Goal: Task Accomplishment & Management: Complete application form

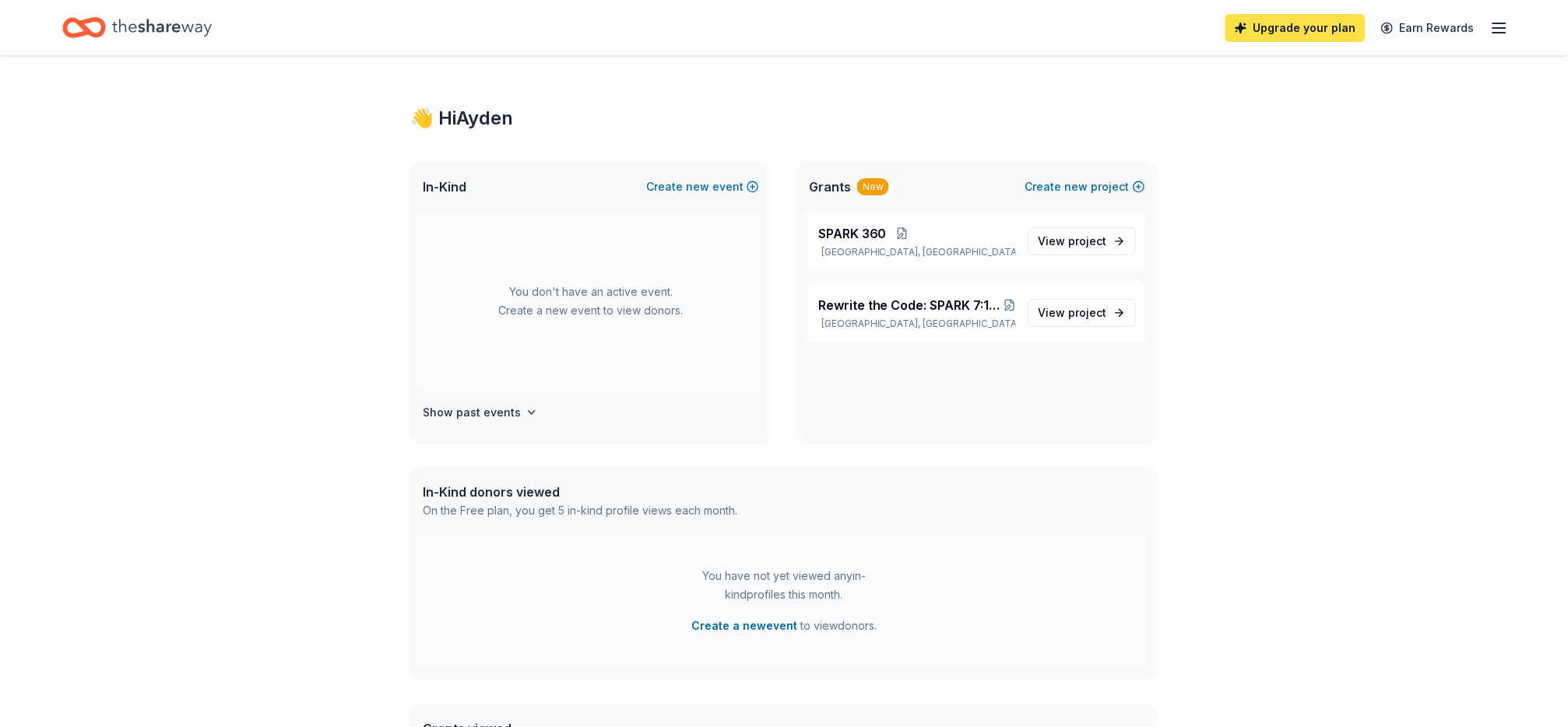
click at [1281, 28] on link "Upgrade your plan" at bounding box center [1295, 28] width 140 height 28
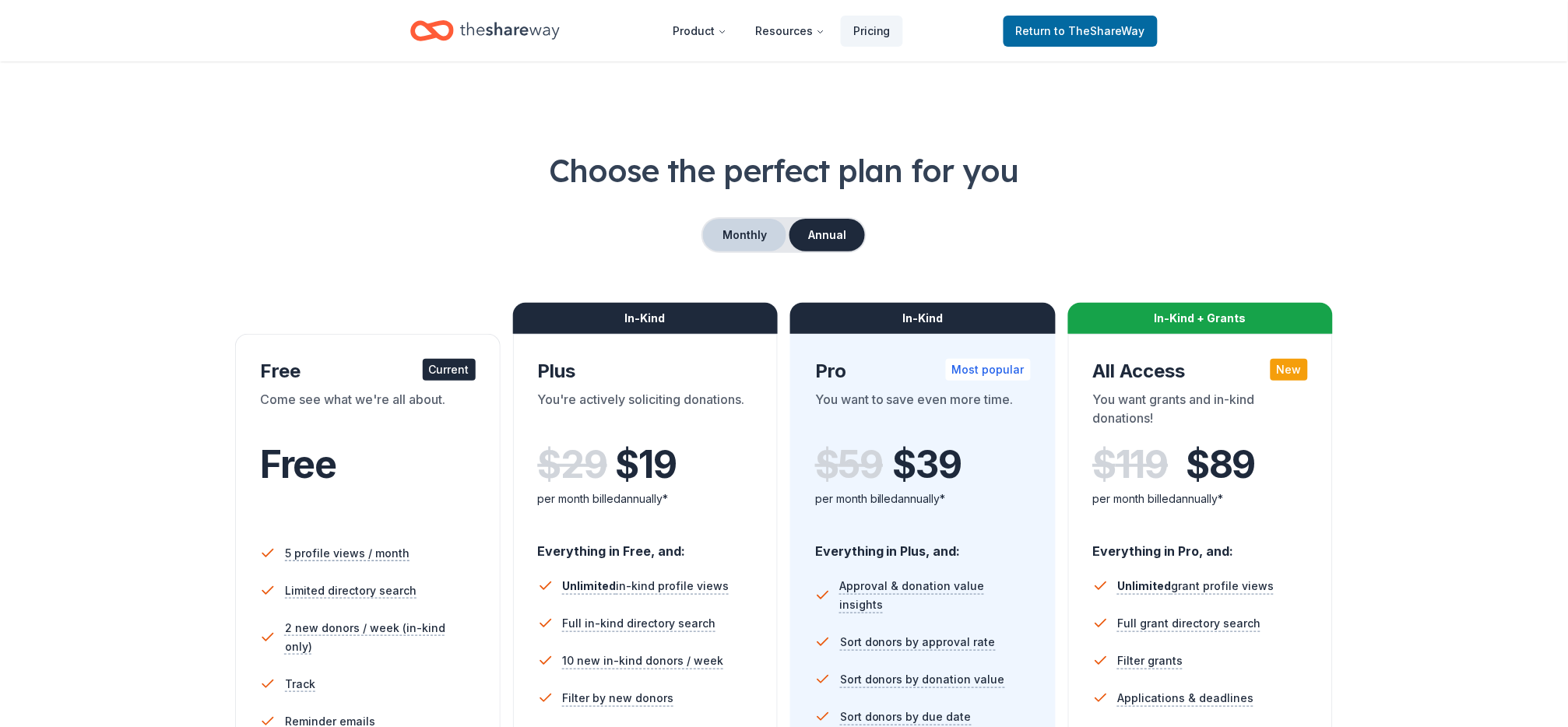
click at [731, 251] on button "Monthly" at bounding box center [744, 234] width 83 height 33
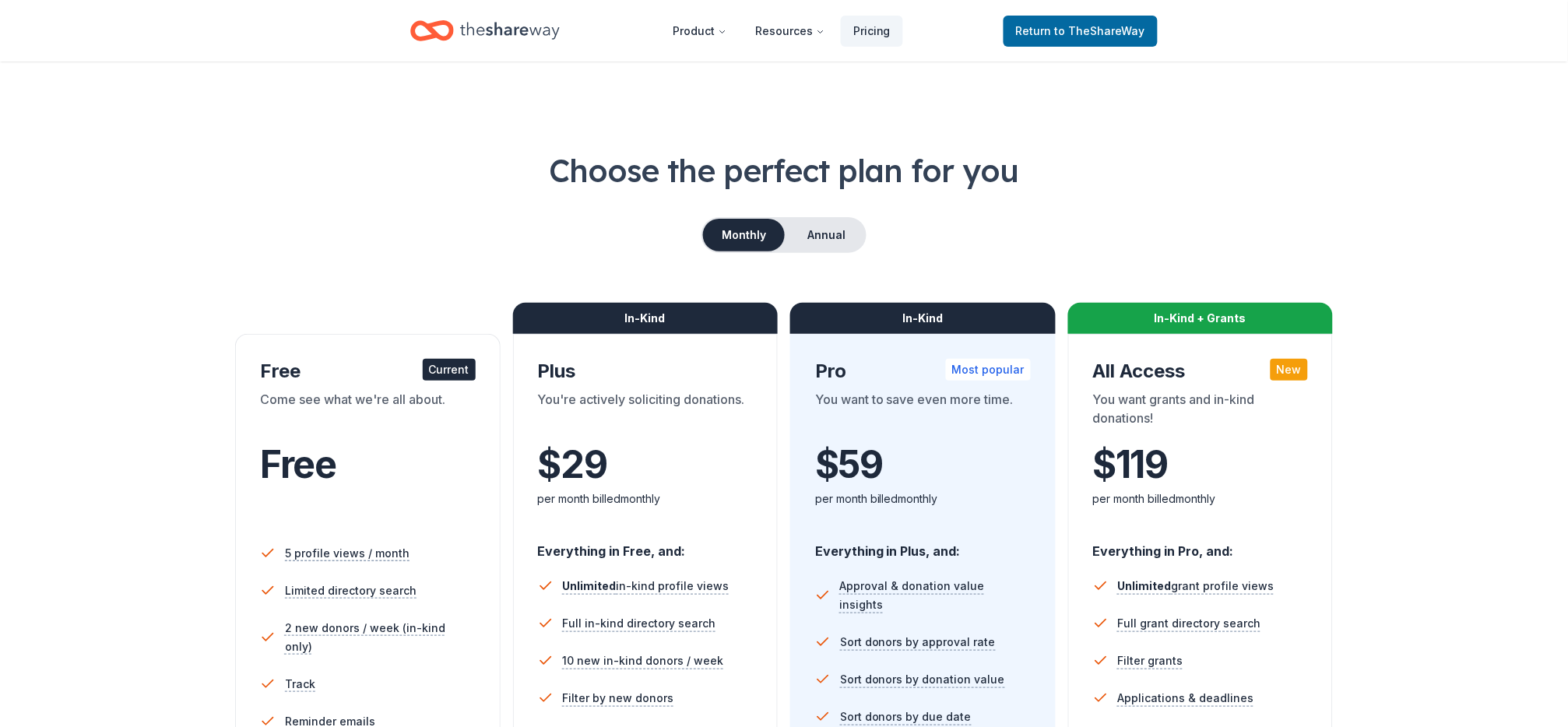
click at [503, 27] on icon "Home" at bounding box center [510, 31] width 100 height 32
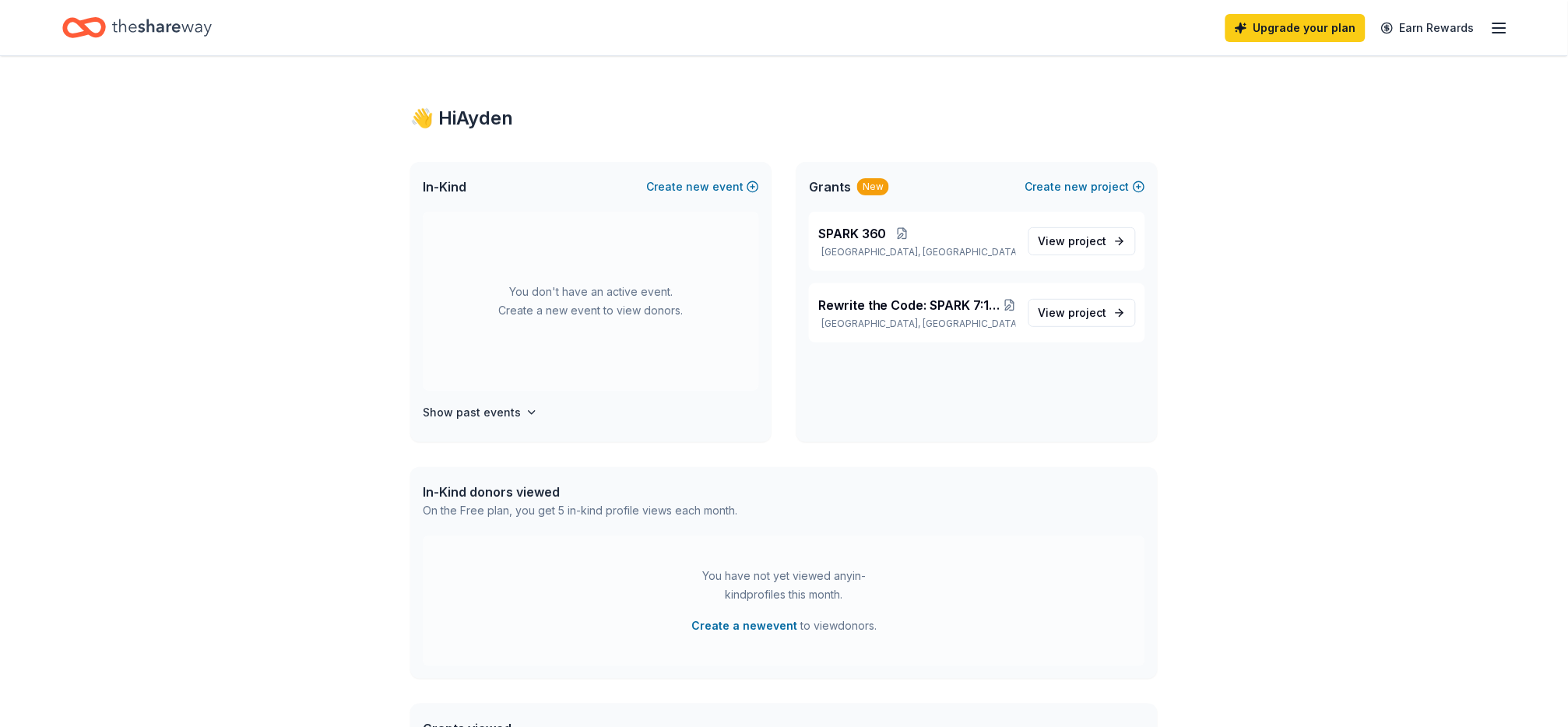
click at [1493, 23] on line "button" at bounding box center [1499, 23] width 12 height 0
click at [449, 196] on span "In-Kind" at bounding box center [444, 187] width 43 height 19
click at [688, 196] on span "new" at bounding box center [697, 187] width 23 height 19
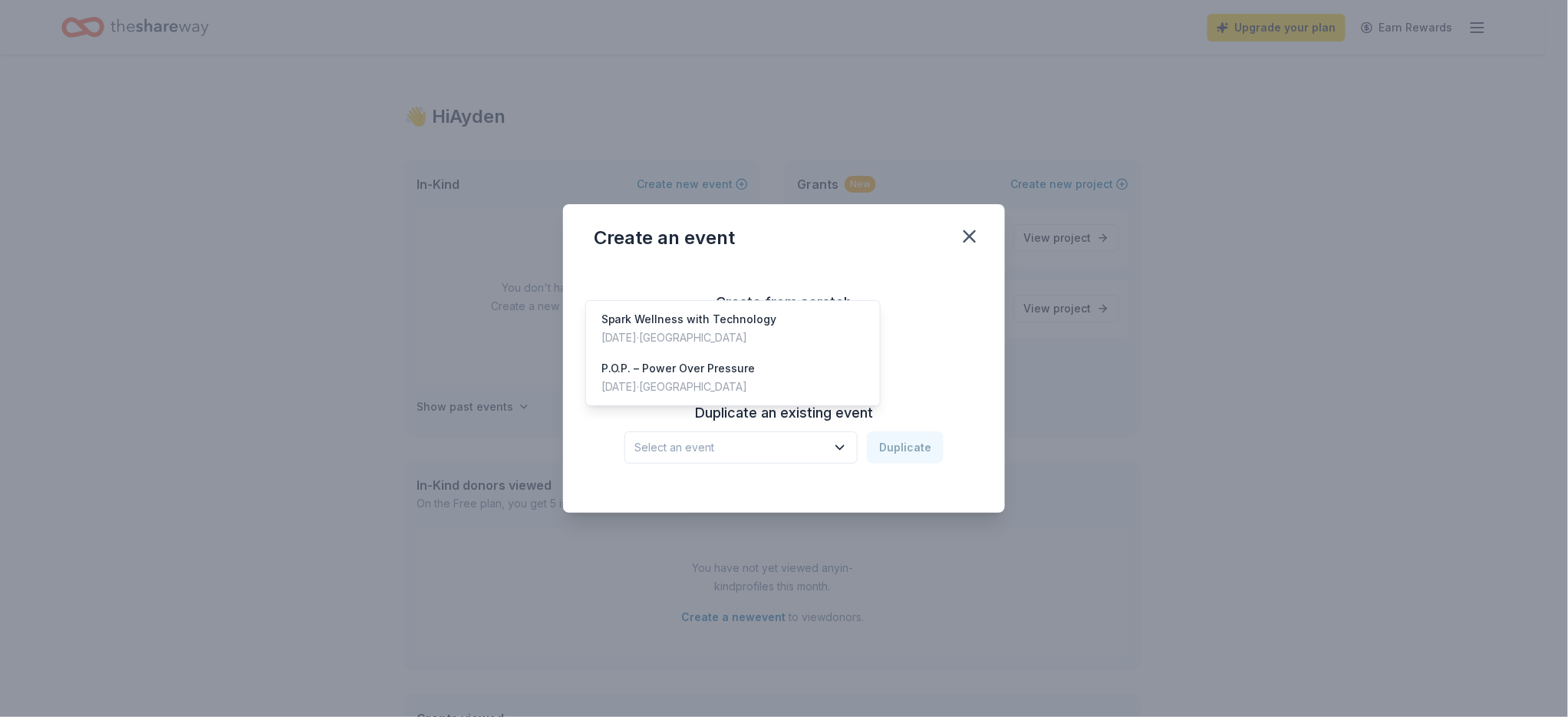
click at [686, 456] on span "Select an event" at bounding box center [730, 447] width 192 height 18
click at [825, 456] on span "Select an event" at bounding box center [730, 447] width 192 height 18
click at [772, 324] on button "Continue" at bounding box center [784, 336] width 74 height 31
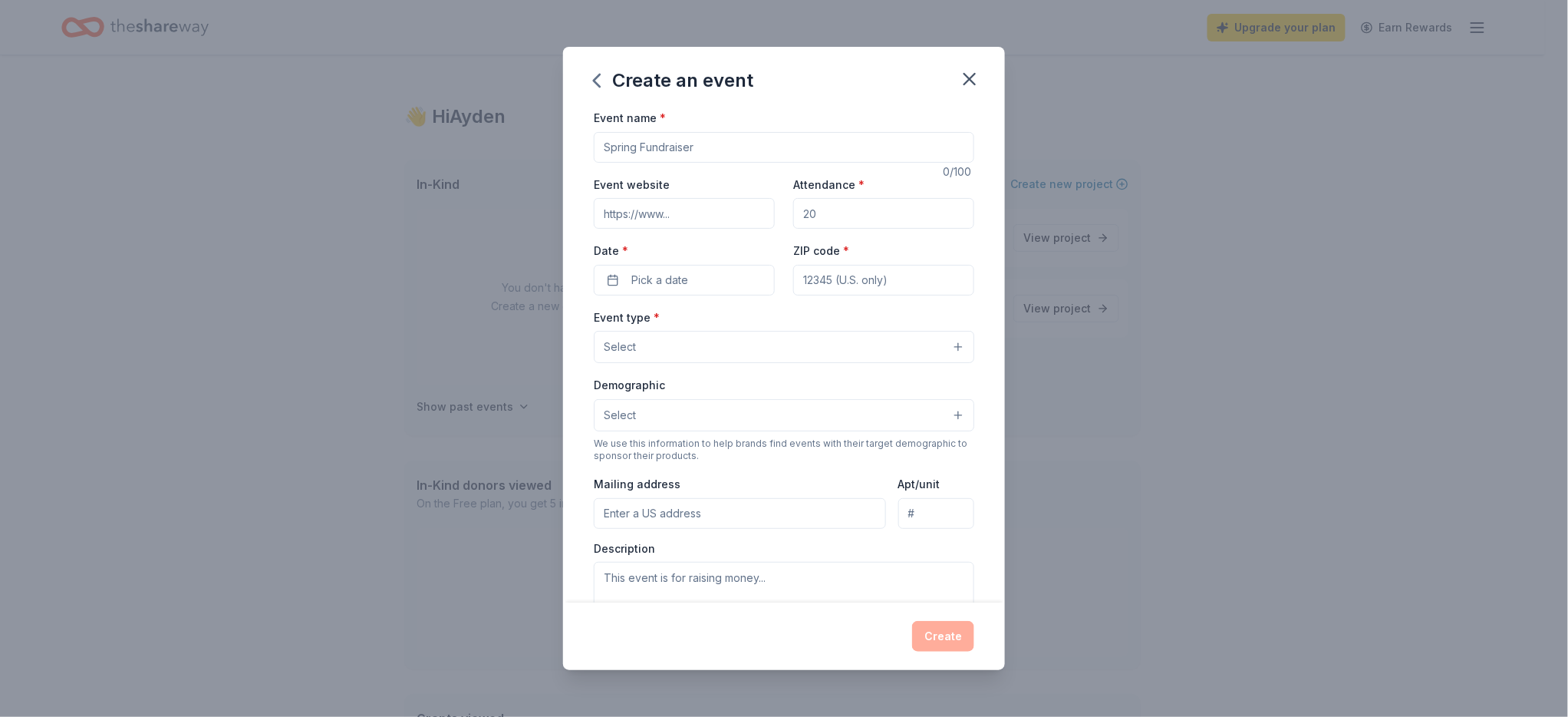
click at [631, 162] on input "Event name *" at bounding box center [784, 147] width 380 height 31
click at [594, 229] on input "Event website" at bounding box center [685, 213] width 181 height 31
type input "[DOMAIN_NAME]"
click at [610, 363] on button "Select" at bounding box center [784, 346] width 380 height 32
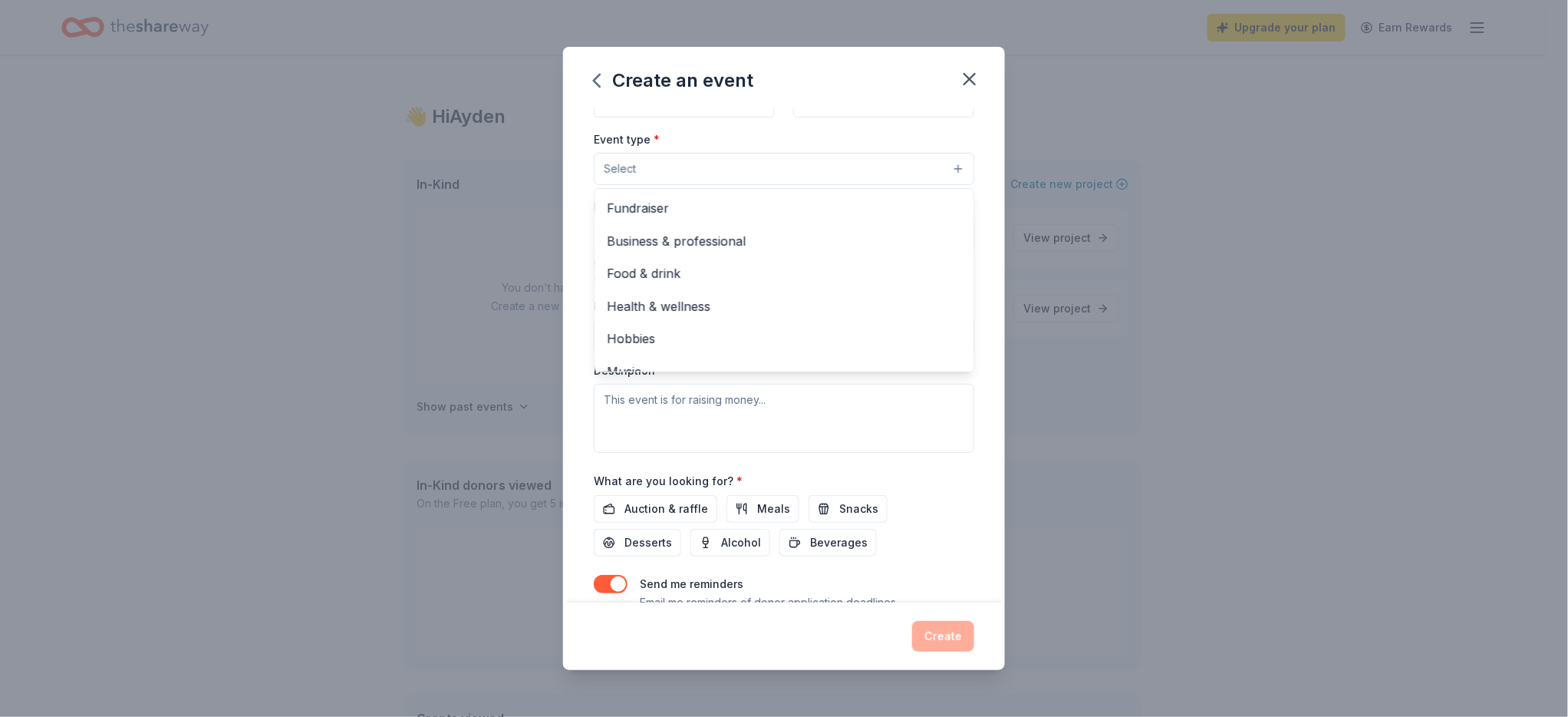
scroll to position [63, 0]
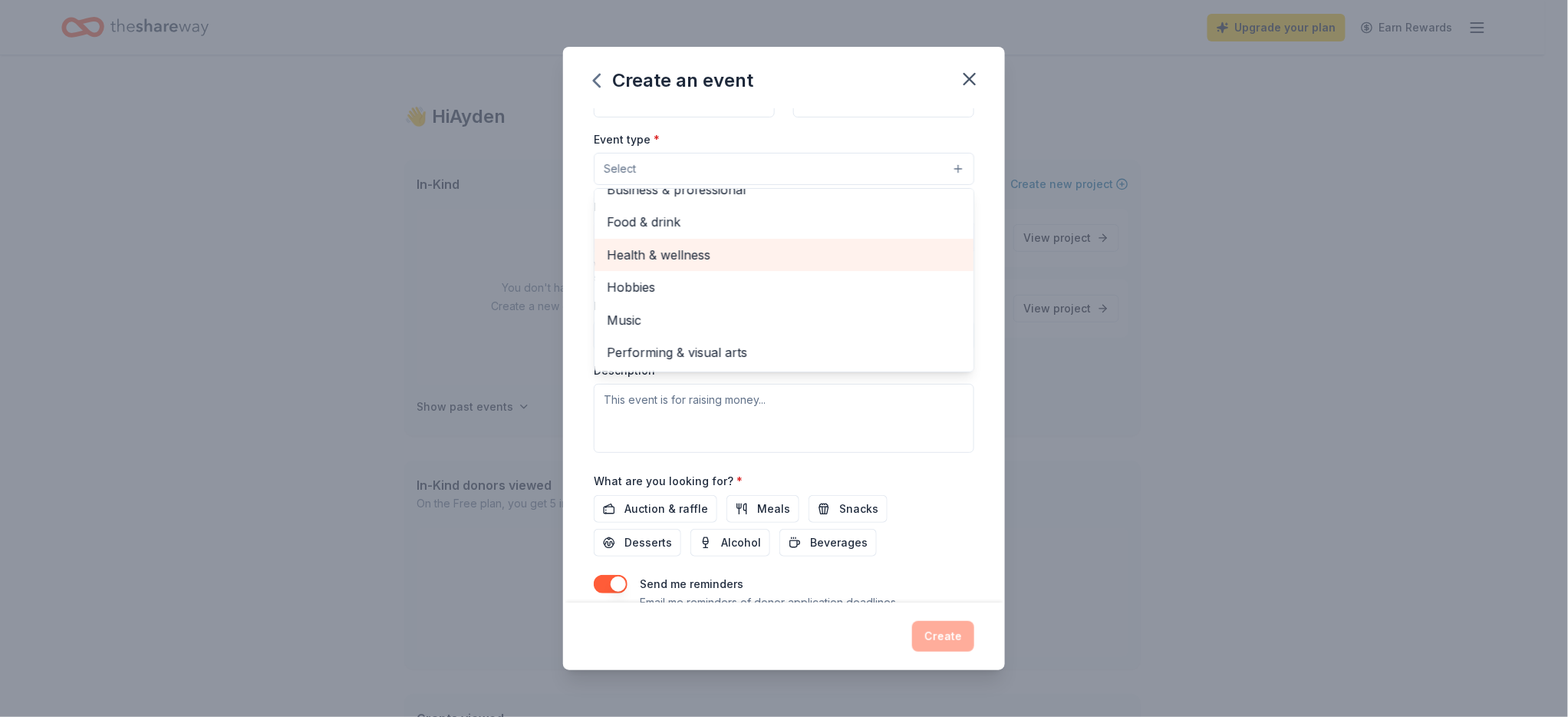
click at [714, 264] on span "Health & wellness" at bounding box center [784, 255] width 354 height 20
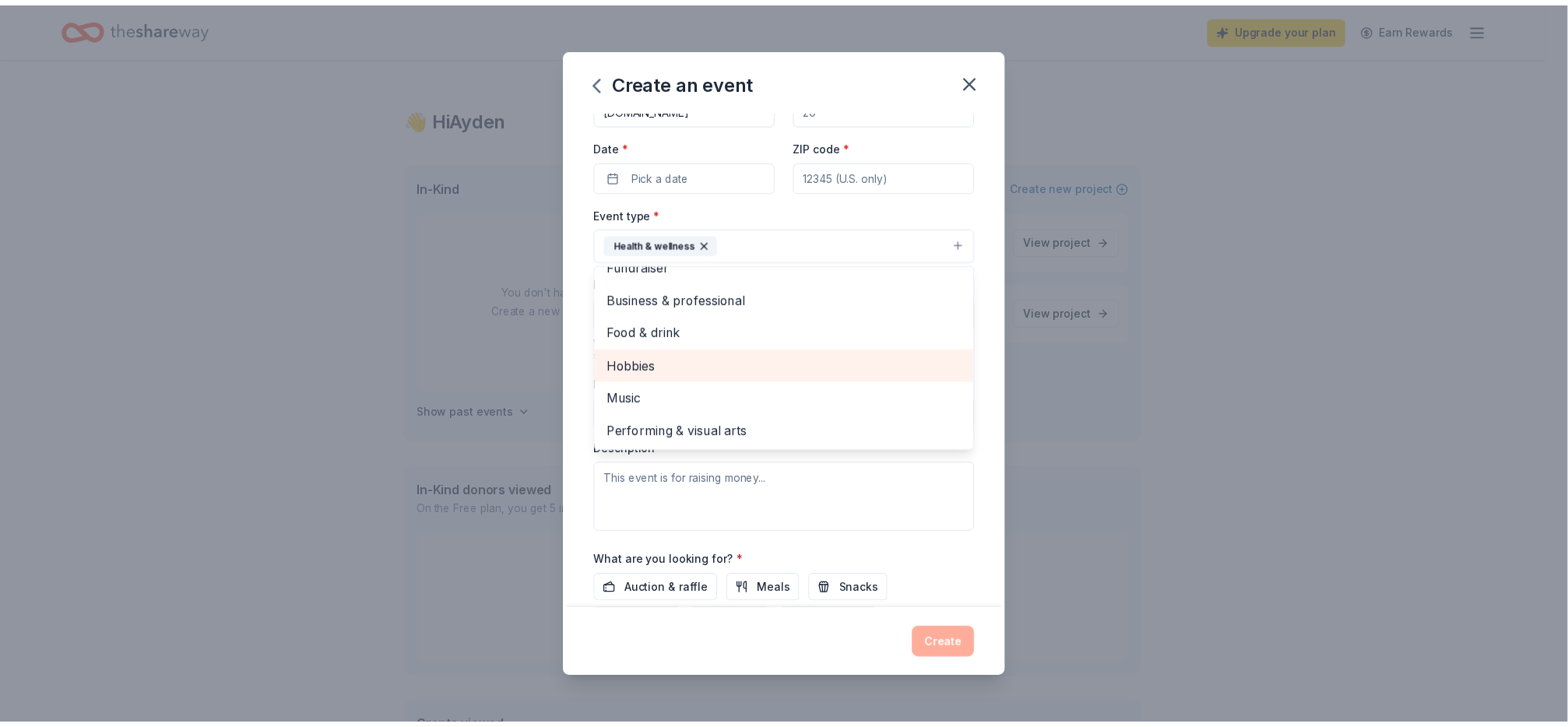
scroll to position [2, 0]
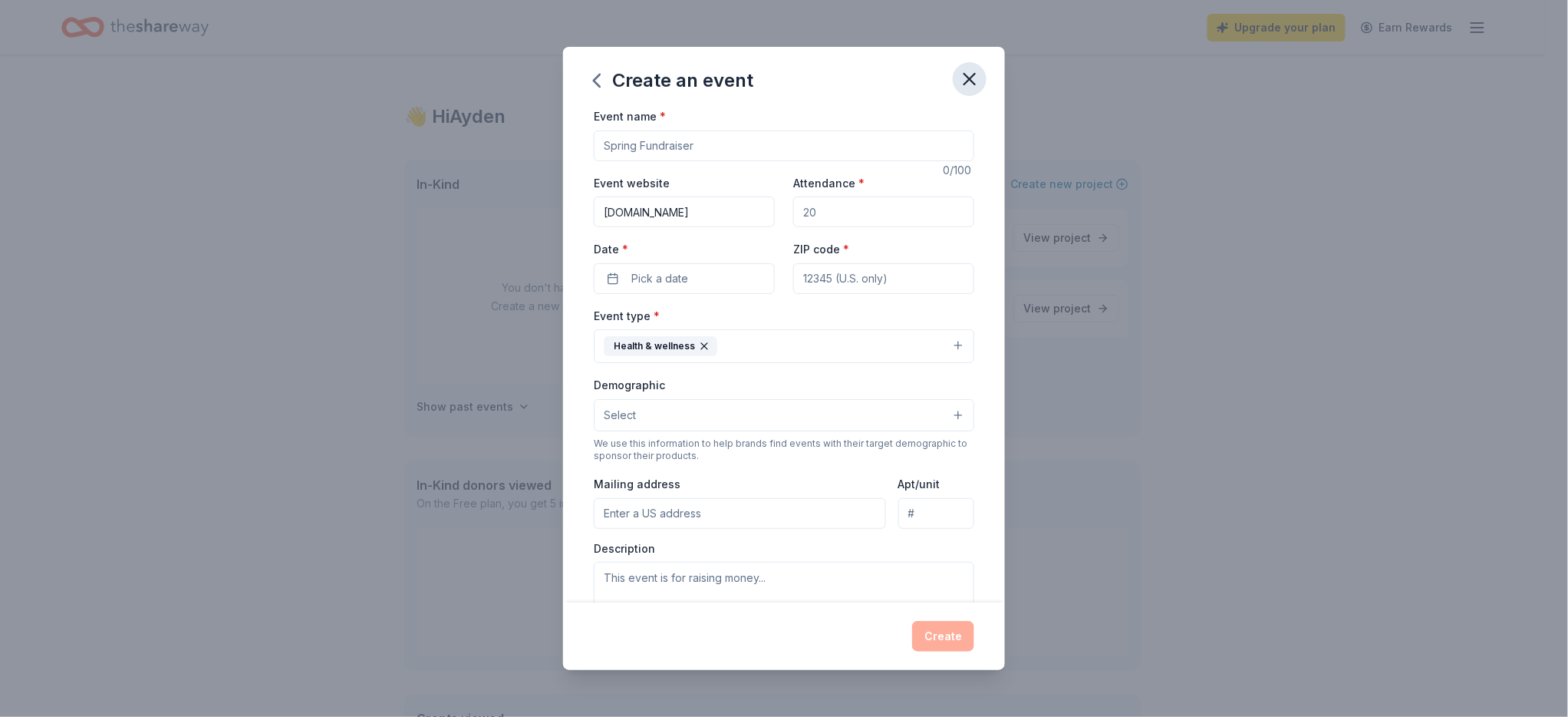
click at [980, 90] on icon "button" at bounding box center [970, 79] width 22 height 22
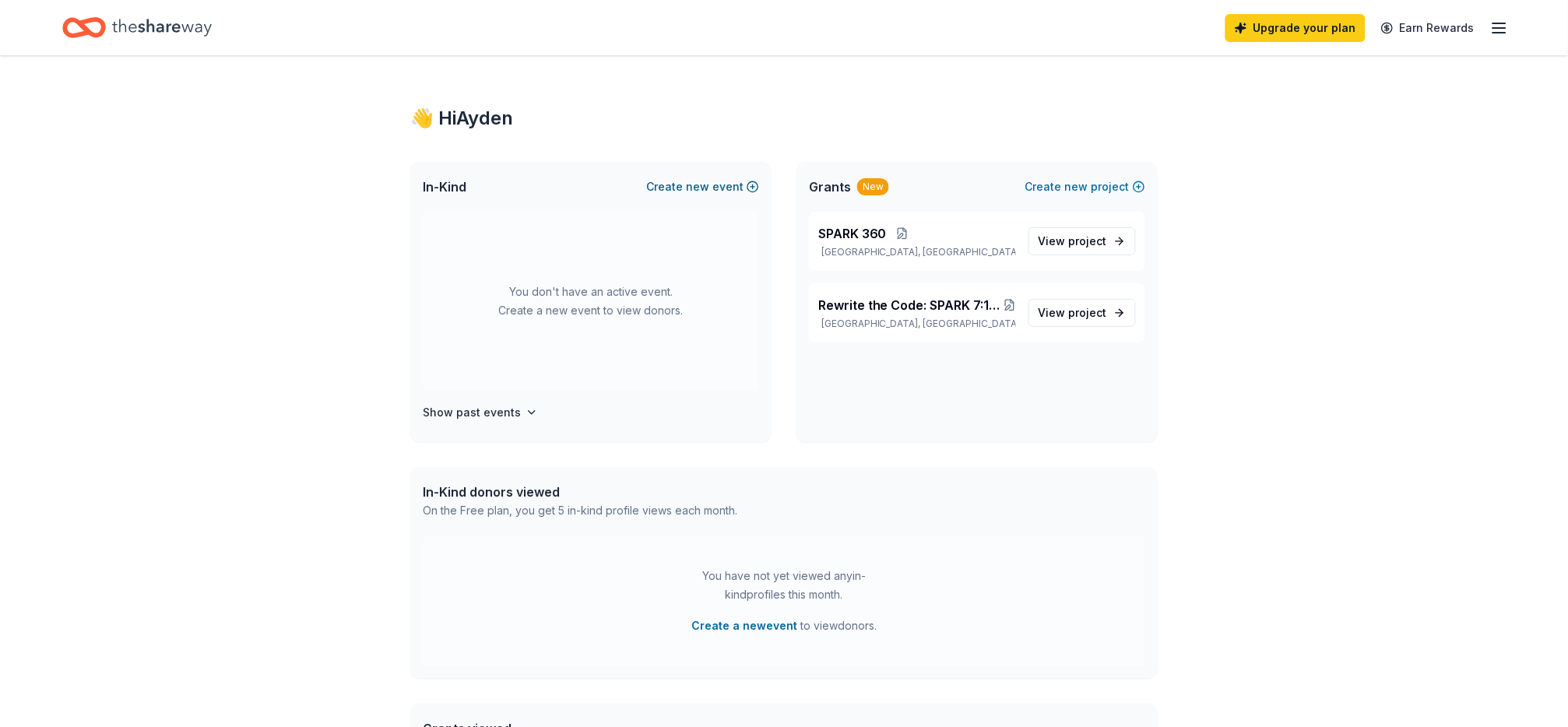
click at [715, 196] on button "Create new event" at bounding box center [703, 187] width 113 height 19
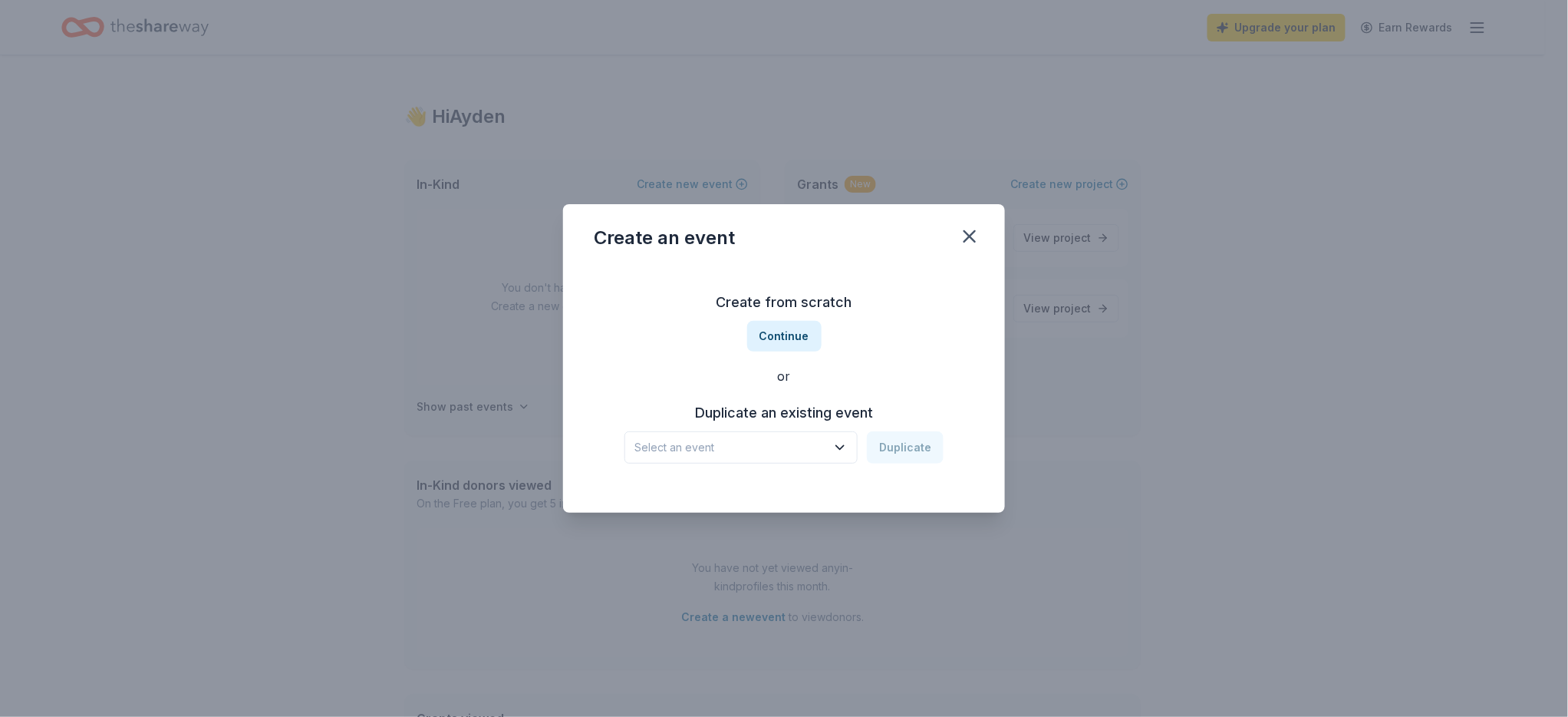
click at [826, 456] on span "Select an event" at bounding box center [730, 447] width 192 height 18
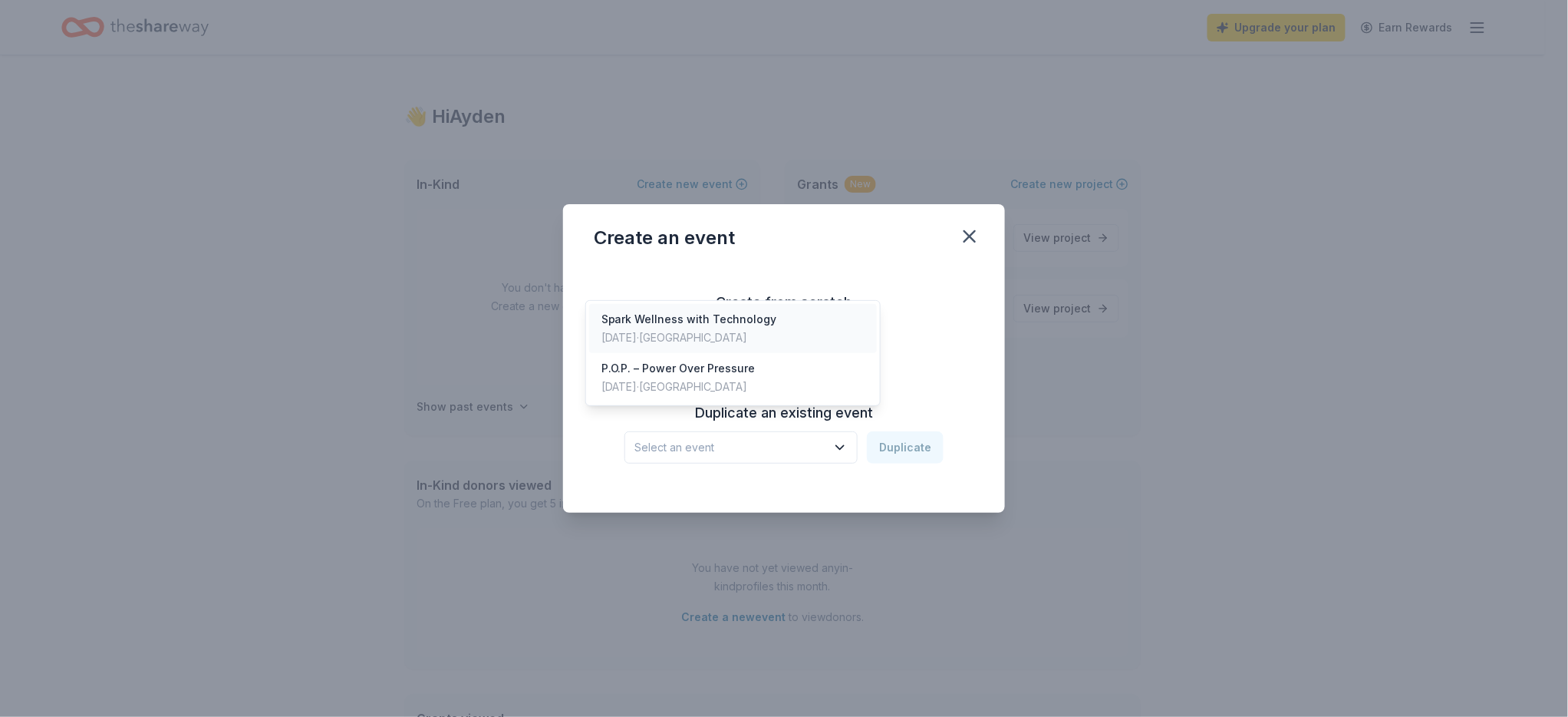
click at [777, 328] on div "Spark Wellness with Technology" at bounding box center [689, 318] width 175 height 18
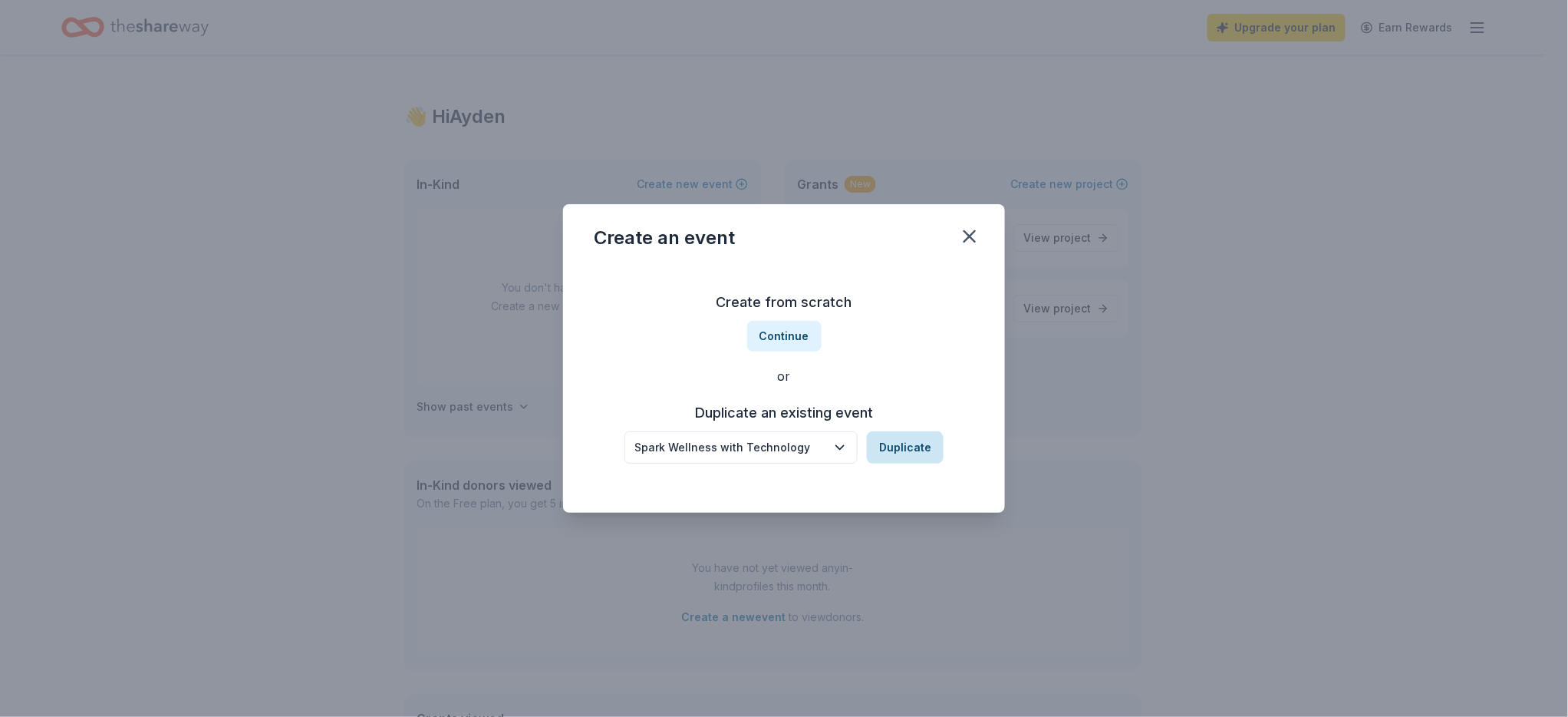
click at [944, 463] on button "Duplicate" at bounding box center [905, 447] width 77 height 32
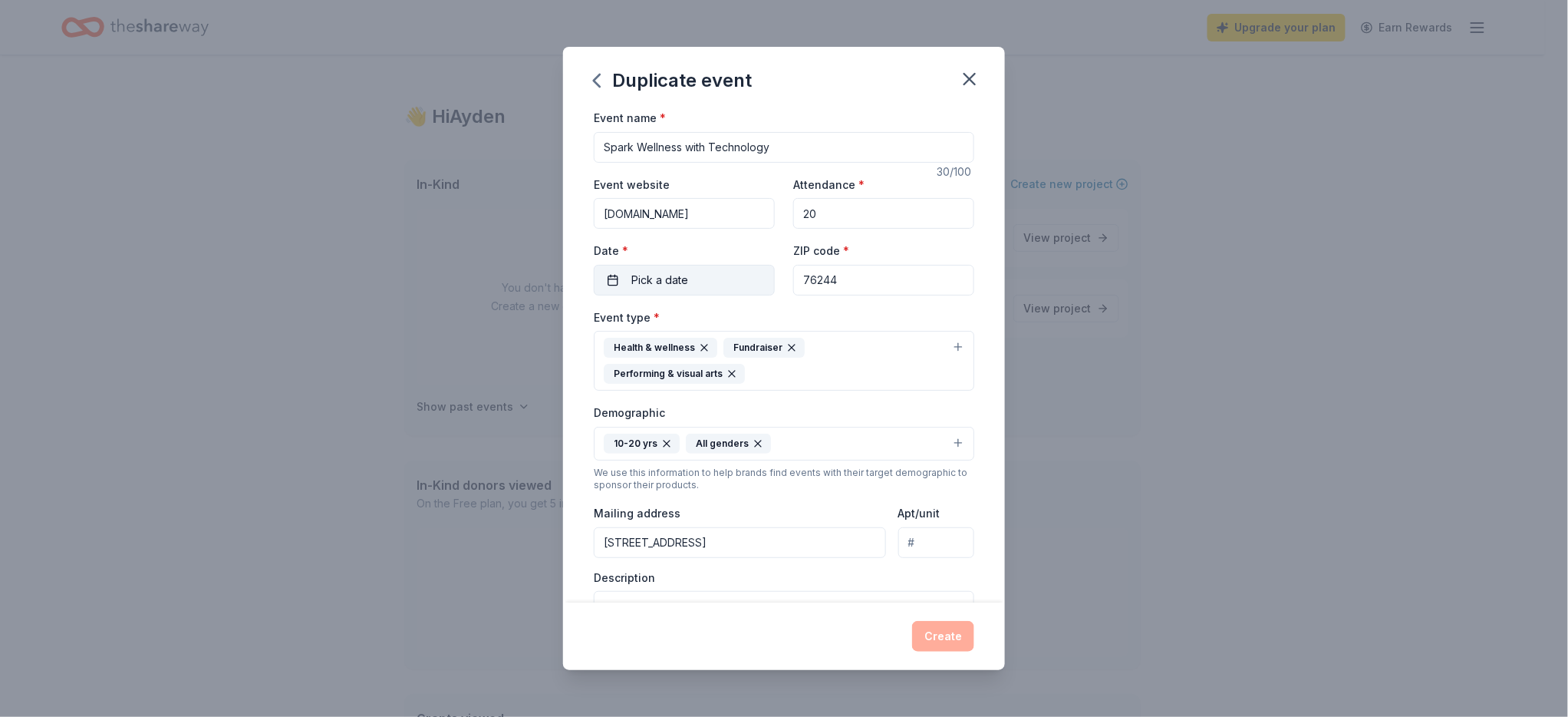
click at [678, 296] on button "Pick a date" at bounding box center [685, 279] width 181 height 31
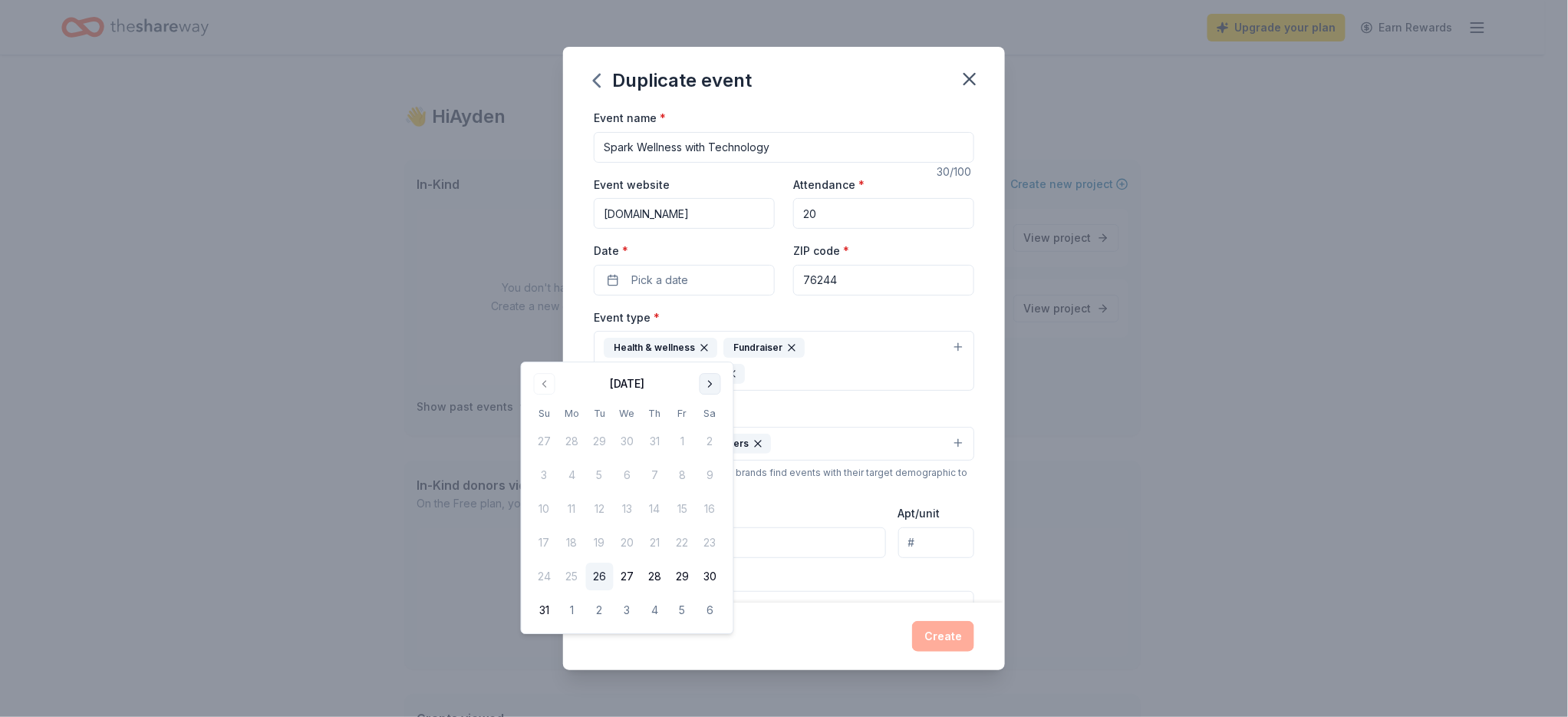
click at [721, 384] on button "Go to next month" at bounding box center [710, 384] width 22 height 22
click at [721, 394] on button "Go to next month" at bounding box center [710, 384] width 22 height 22
click at [669, 522] on button "16" at bounding box center [655, 509] width 28 height 28
click at [724, 522] on button "18" at bounding box center [711, 509] width 28 height 28
click at [974, 628] on button "Create" at bounding box center [943, 636] width 62 height 31
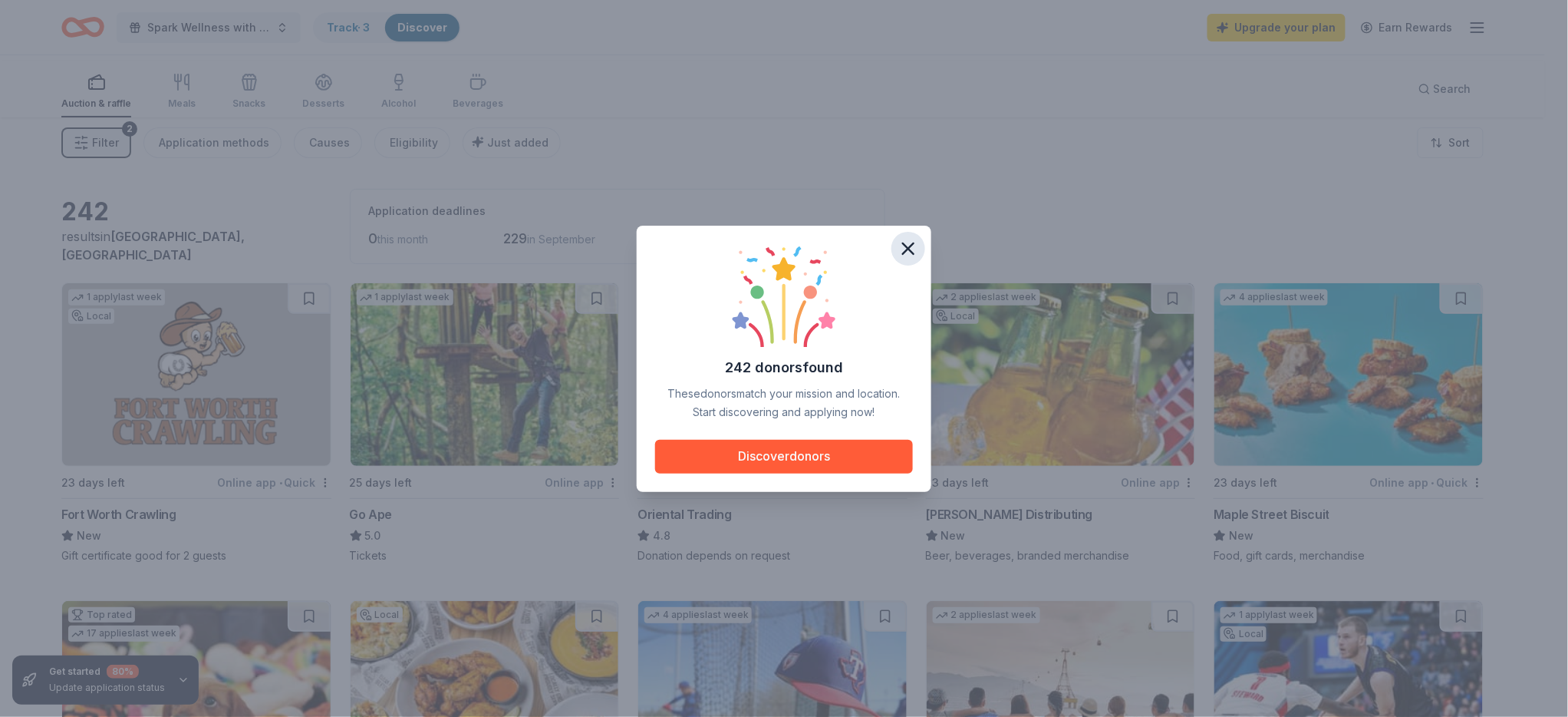
click at [919, 244] on icon "button" at bounding box center [908, 249] width 22 height 22
